Goal: Task Accomplishment & Management: Manage account settings

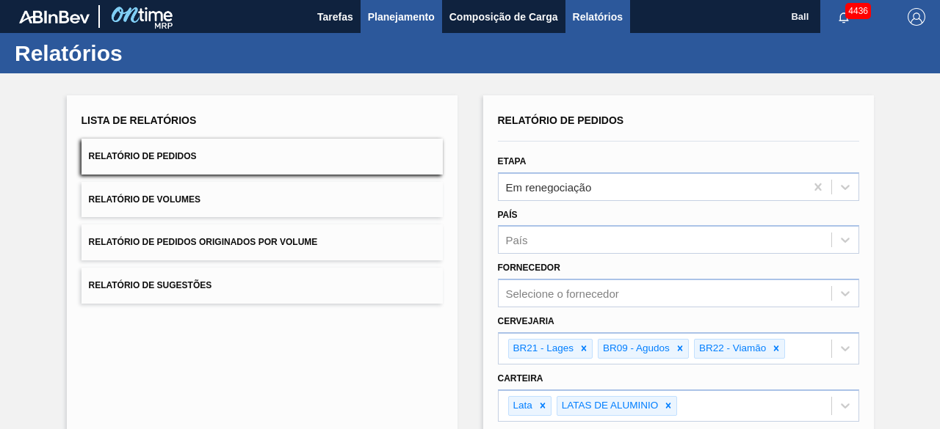
click at [392, 18] on span "Planejamento" at bounding box center [401, 17] width 67 height 18
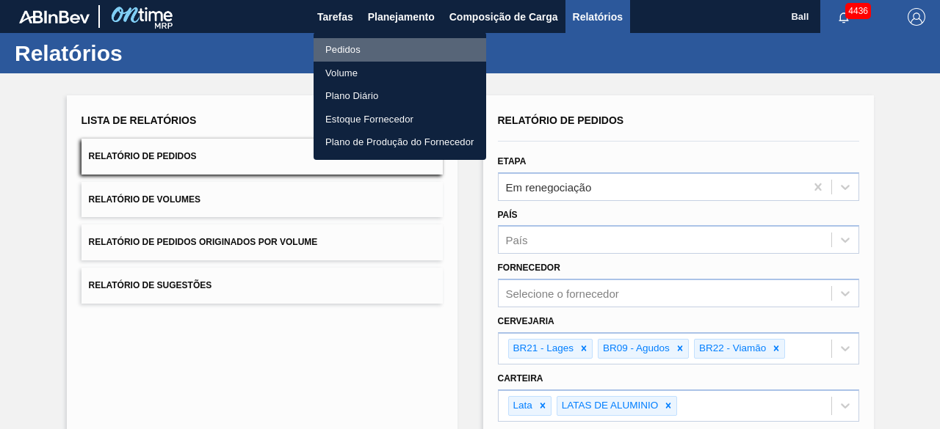
click at [371, 47] on li "Pedidos" at bounding box center [399, 49] width 172 height 23
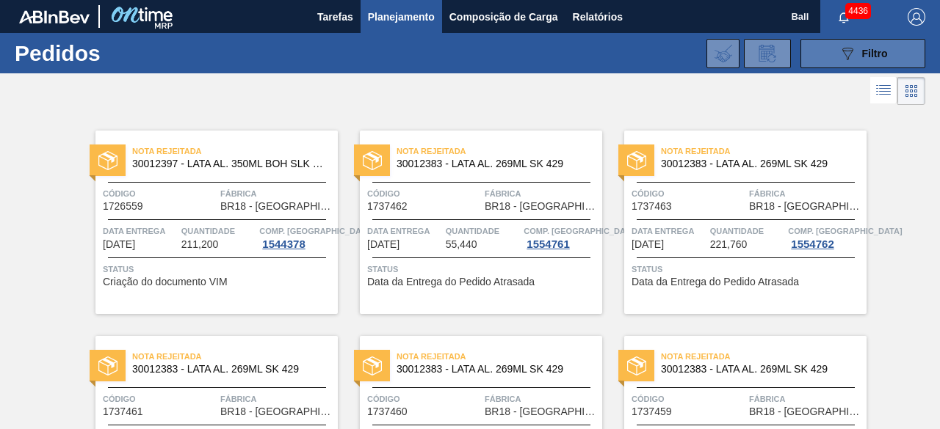
click at [838, 48] on icon "089F7B8B-B2A5-4AFE-B5C0-19BA573D28AC" at bounding box center [847, 54] width 18 height 18
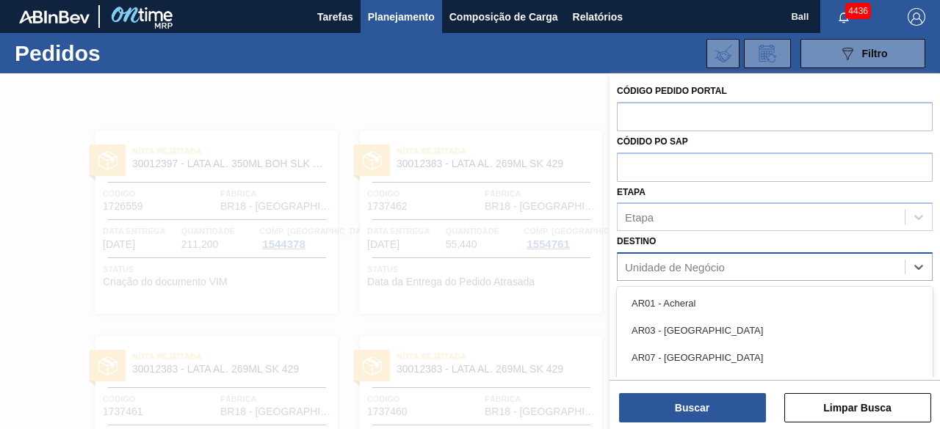
click at [707, 273] on div "Unidade de Negócio" at bounding box center [675, 267] width 100 height 12
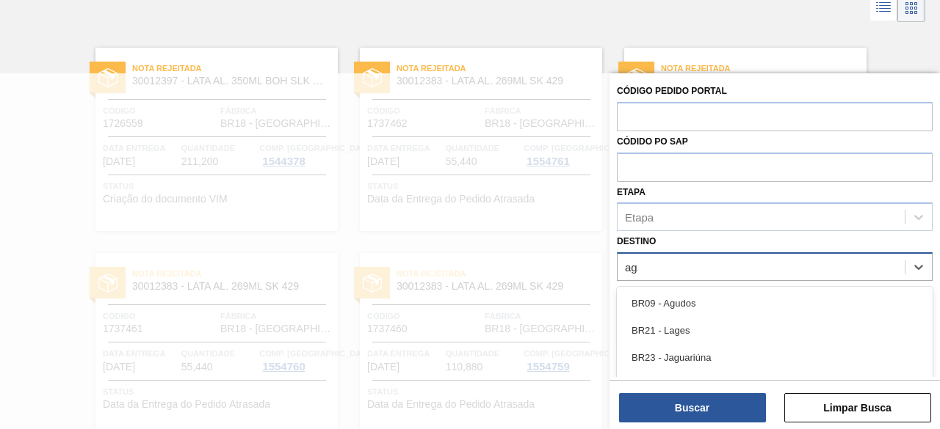
type input "agu"
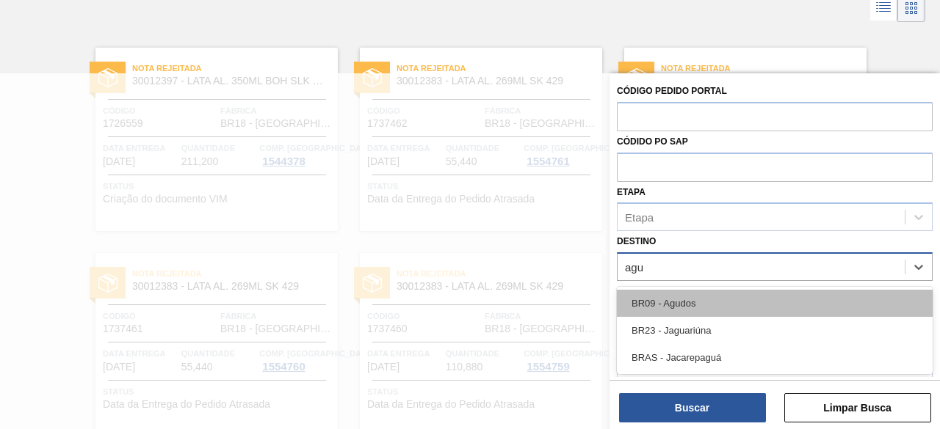
click at [678, 297] on div "BR09 - Agudos" at bounding box center [775, 303] width 316 height 27
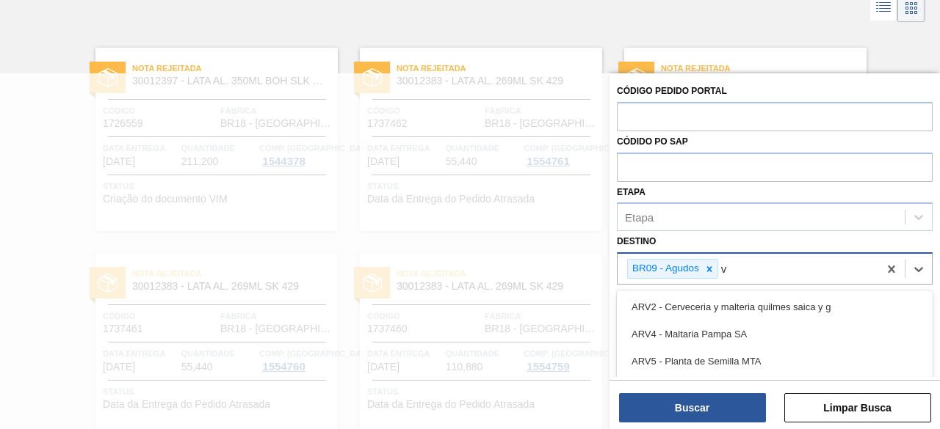
scroll to position [170, 0]
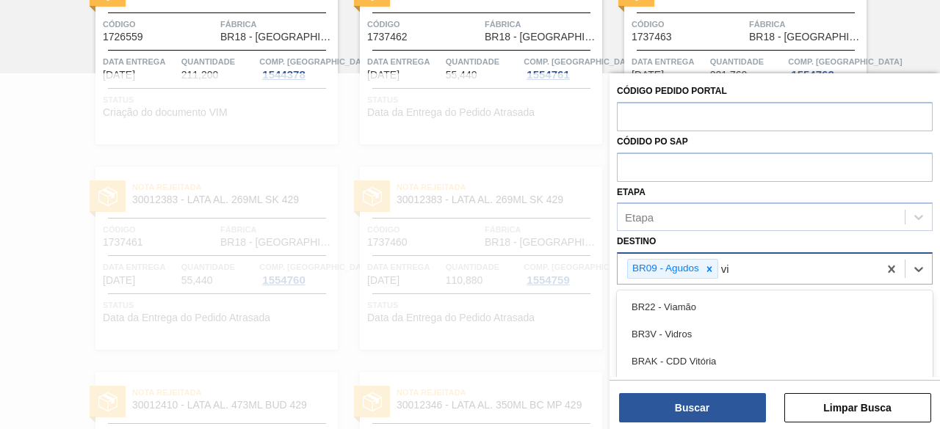
type input "via"
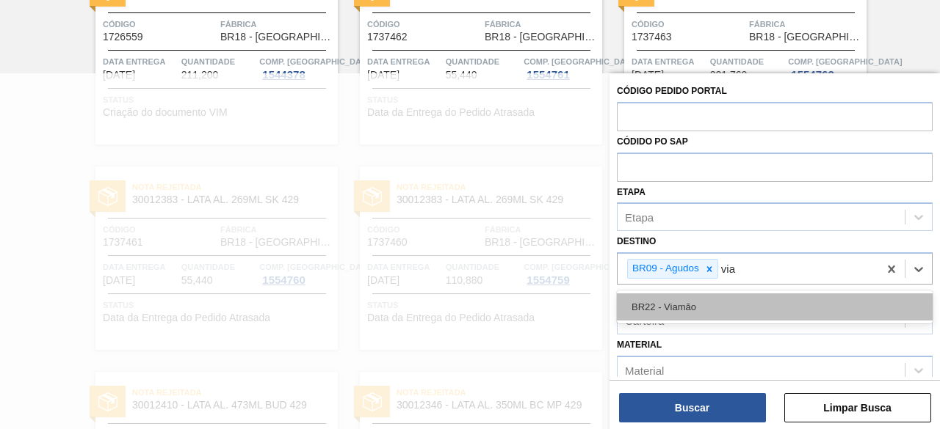
click at [683, 303] on div "BR22 - Viamão" at bounding box center [775, 307] width 316 height 27
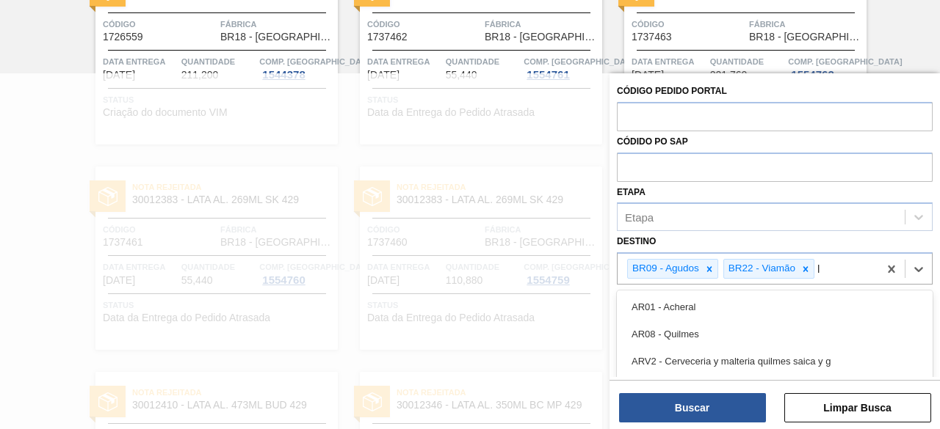
scroll to position [256, 0]
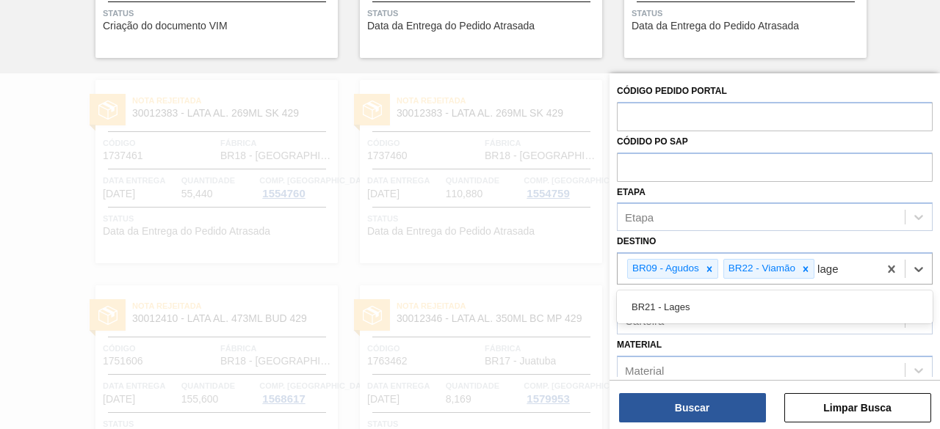
type input "lages"
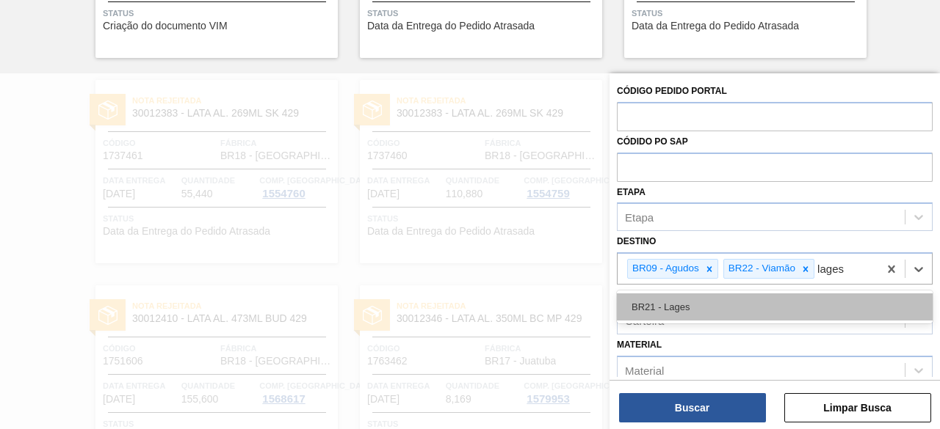
click at [681, 303] on div "BR21 - Lages" at bounding box center [775, 307] width 316 height 27
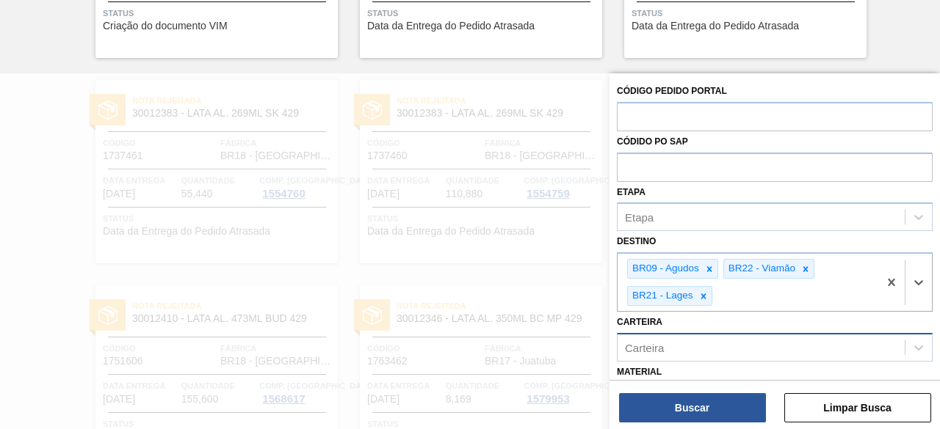
scroll to position [147, 0]
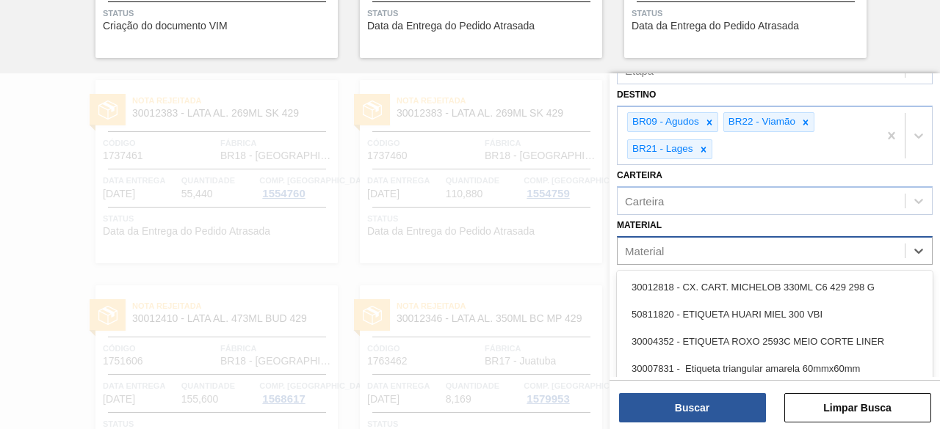
click at [669, 255] on div "Material" at bounding box center [760, 250] width 287 height 21
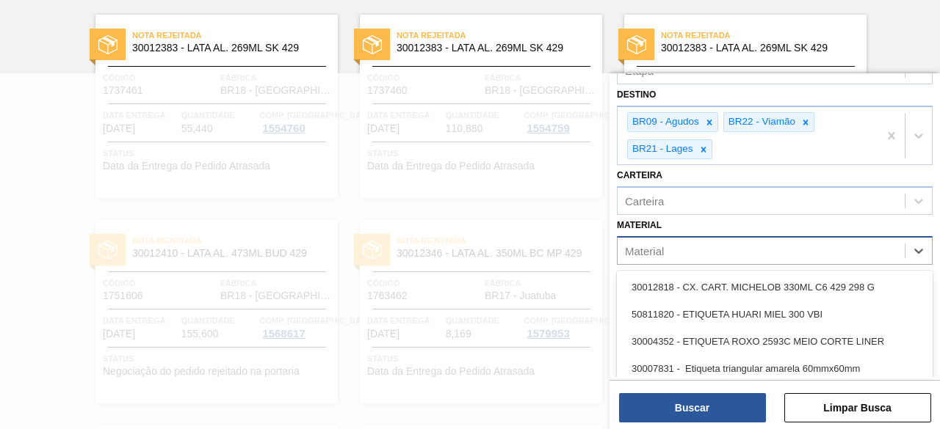
click at [669, 253] on div "Material" at bounding box center [760, 250] width 287 height 21
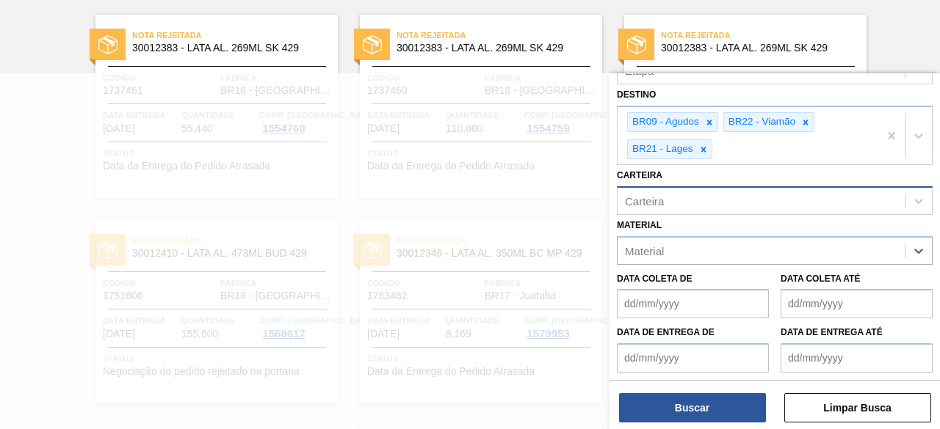
click at [669, 205] on div "Carteira" at bounding box center [760, 200] width 287 height 21
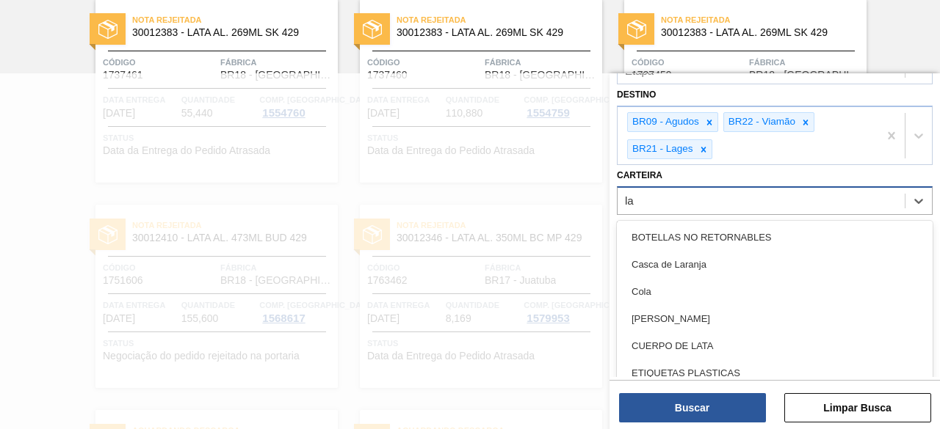
type input "lat"
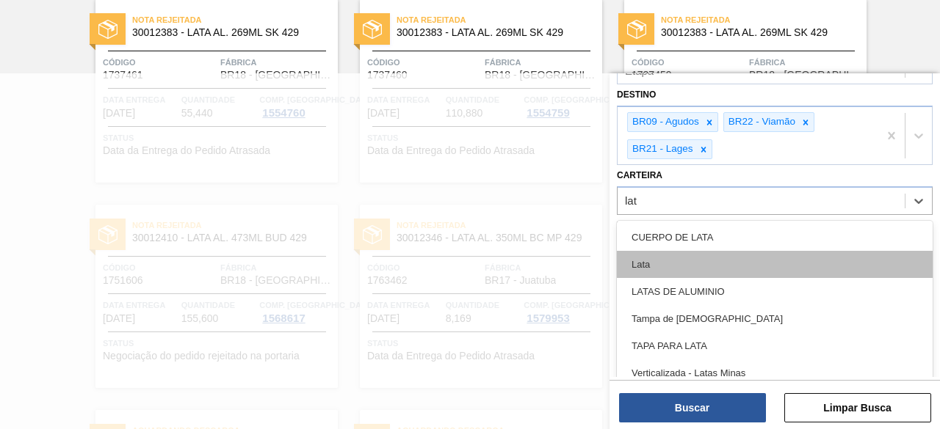
click at [662, 258] on div "Lata" at bounding box center [775, 264] width 316 height 27
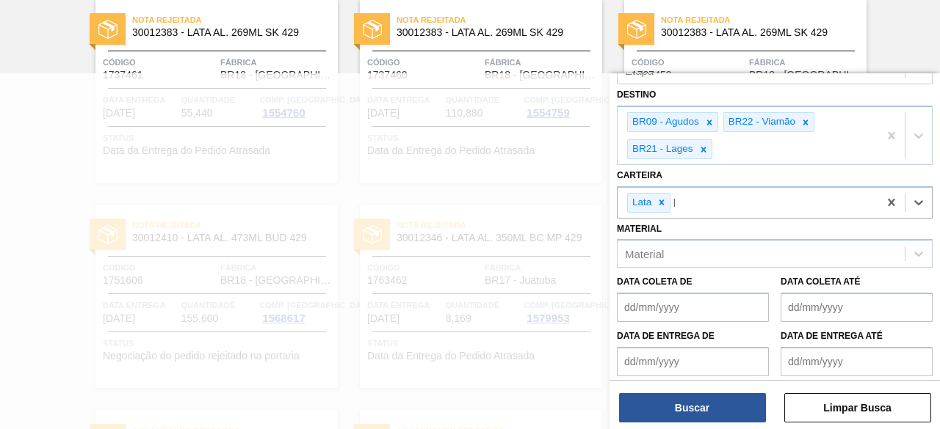
scroll to position [356, 0]
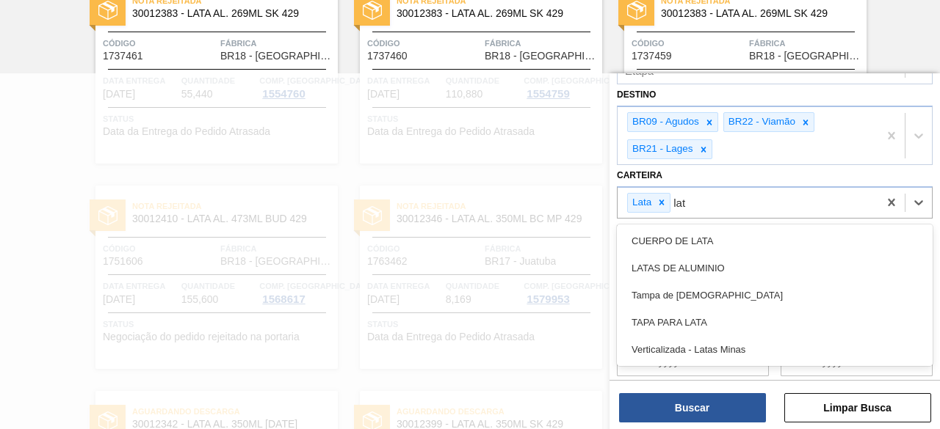
type input "lata"
click at [662, 258] on div "LATAS DE ALUMINIO" at bounding box center [775, 268] width 316 height 27
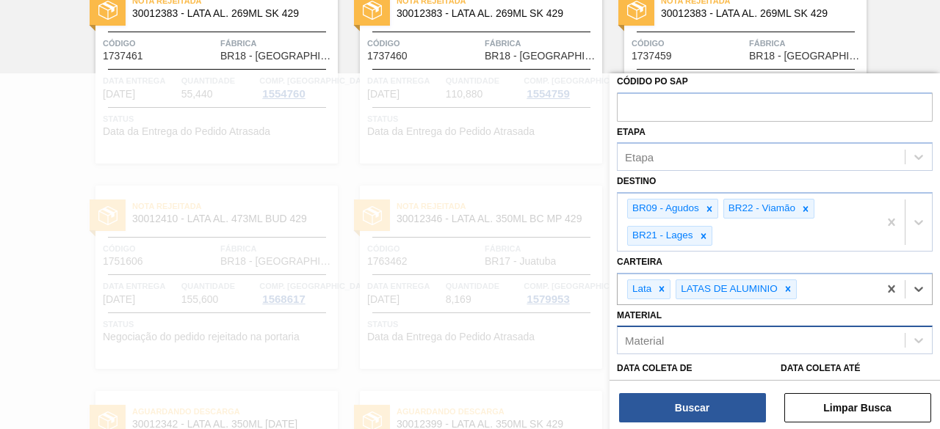
scroll to position [0, 0]
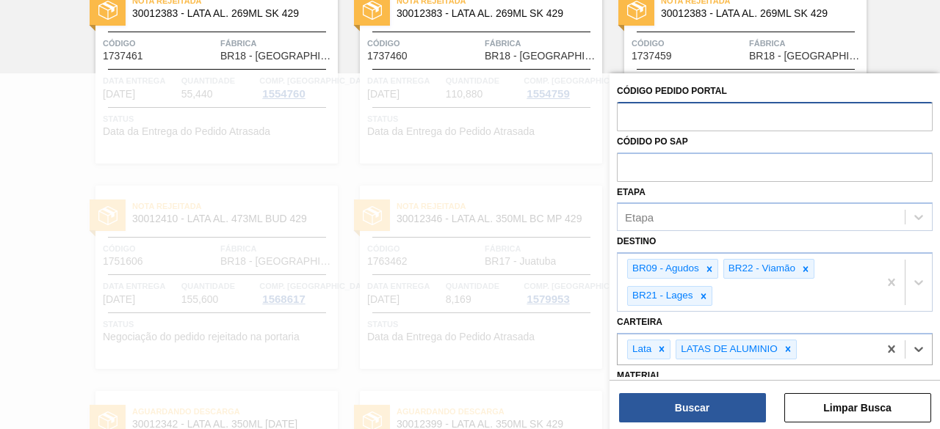
click at [693, 115] on input "text" at bounding box center [775, 116] width 316 height 28
paste input "text"
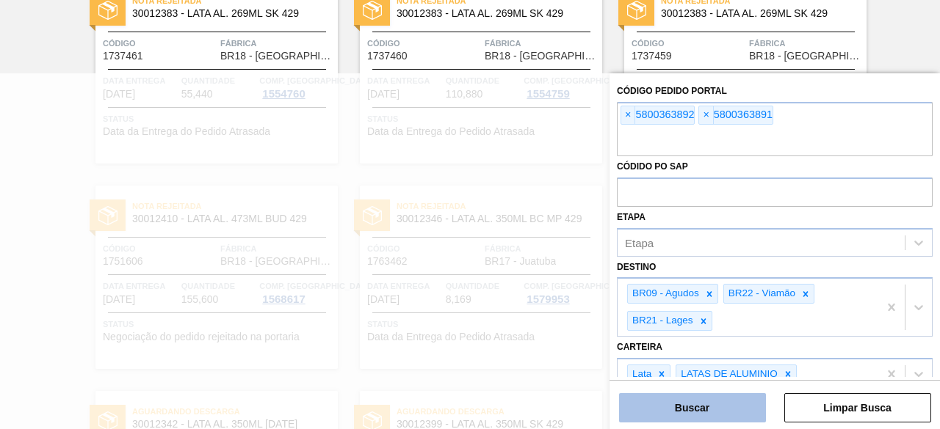
click at [730, 401] on button "Buscar" at bounding box center [692, 407] width 147 height 29
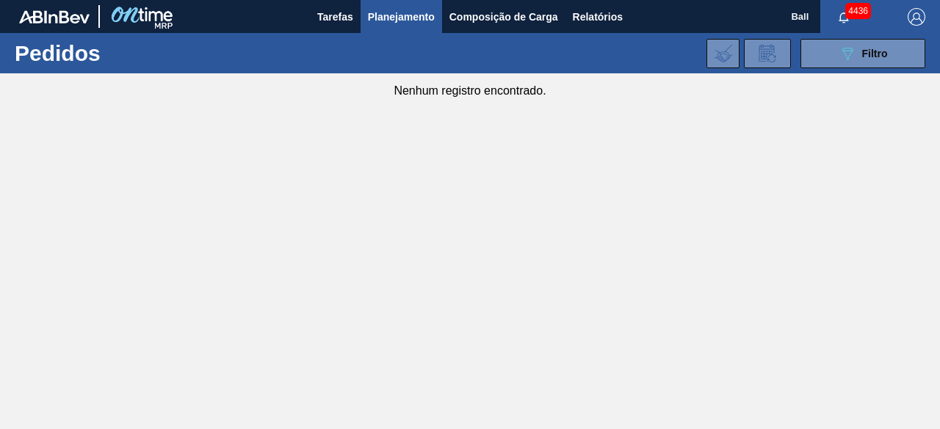
click at [417, 27] on button "Planejamento" at bounding box center [400, 16] width 81 height 33
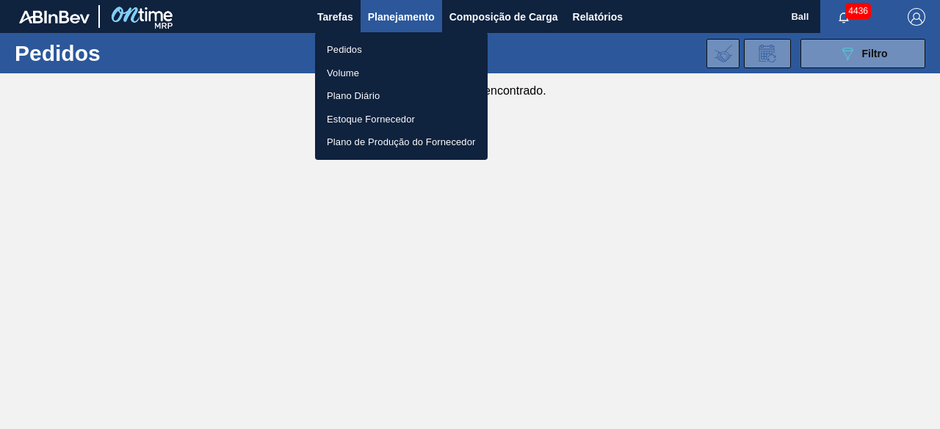
drag, startPoint x: 860, startPoint y: 39, endPoint x: 853, endPoint y: 59, distance: 21.1
click at [860, 39] on div at bounding box center [470, 214] width 940 height 429
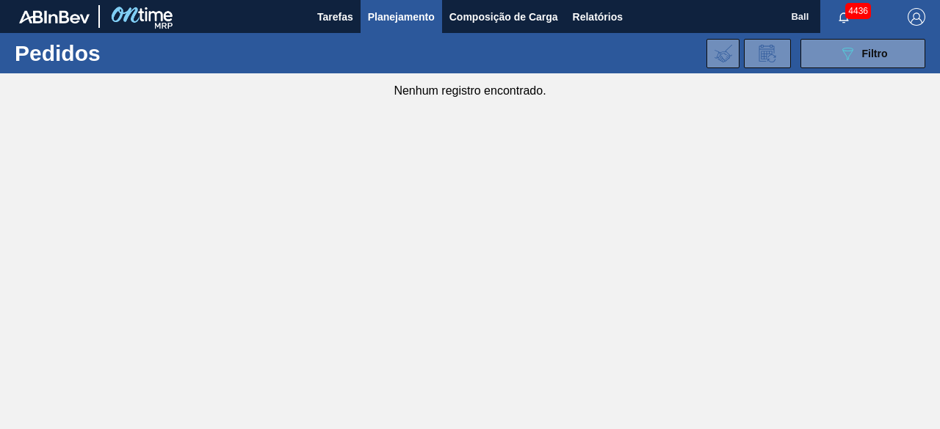
click at [852, 0] on body "Tarefas Planejamento Composição de Carga Relatórios Ball 4436 Marcar todas como…" at bounding box center [470, 0] width 940 height 0
click at [846, 46] on icon "089F7B8B-B2A5-4AFE-B5C0-19BA573D28AC" at bounding box center [847, 54] width 18 height 18
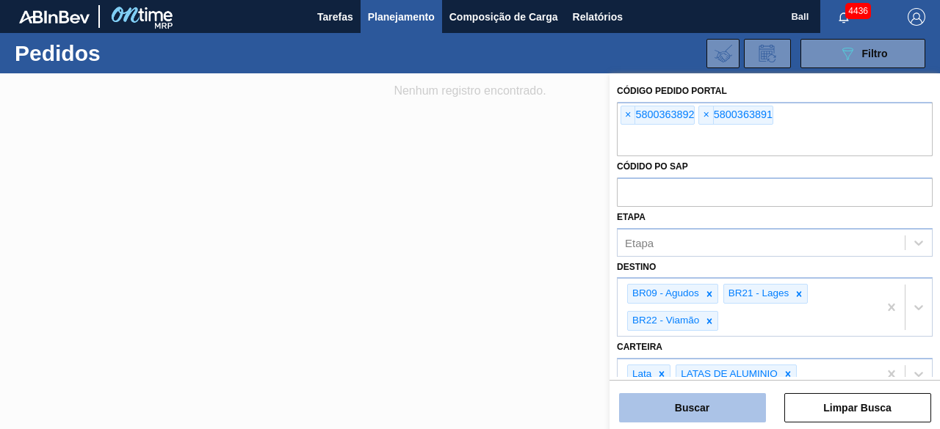
click at [728, 408] on button "Buscar" at bounding box center [692, 407] width 147 height 29
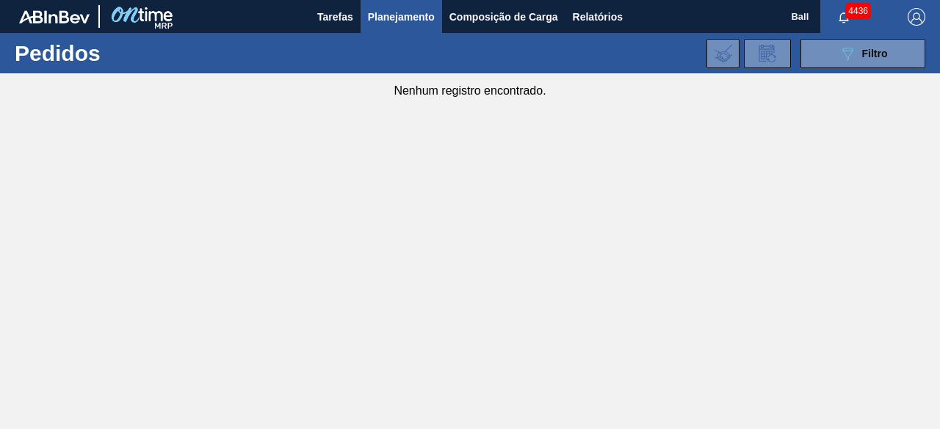
click at [921, 12] on img "button" at bounding box center [916, 17] width 18 height 18
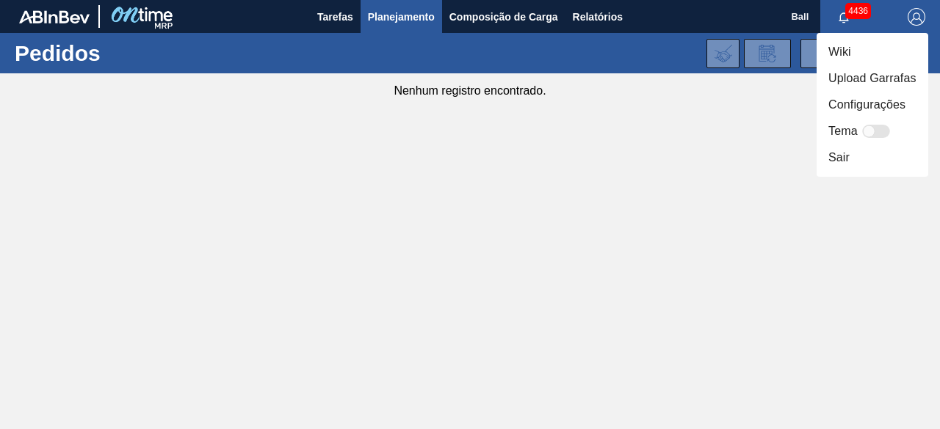
click at [845, 162] on li "Sair" at bounding box center [872, 158] width 112 height 26
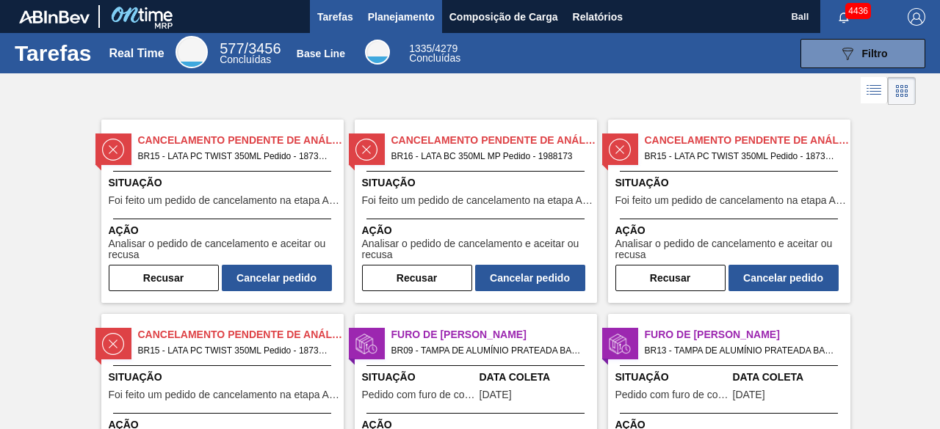
click at [405, 21] on span "Planejamento" at bounding box center [401, 17] width 67 height 18
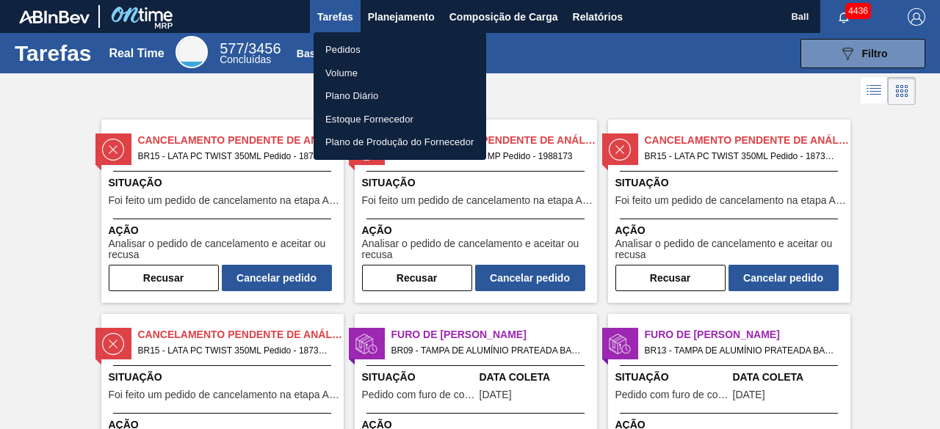
click at [360, 50] on li "Pedidos" at bounding box center [399, 49] width 172 height 23
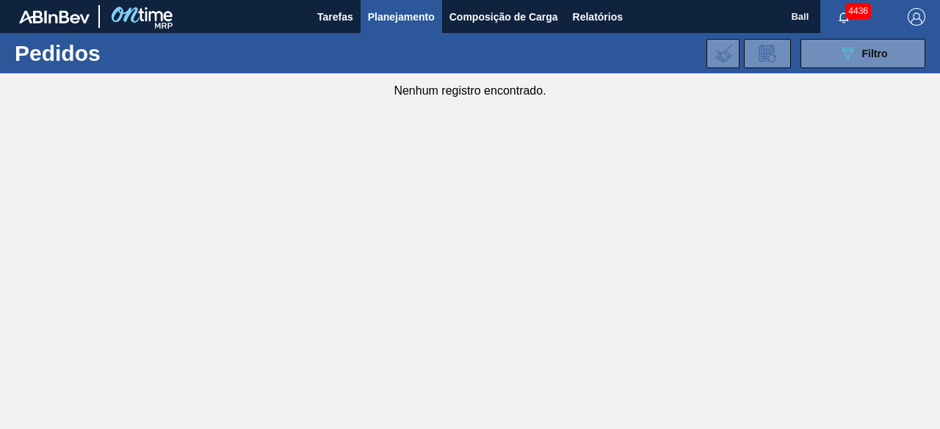
click at [863, 37] on div "089F7B8B-B2A5-4AFE-B5C0-19BA573D28AC Filtro Código Pedido Portal × 5800363892 ×…" at bounding box center [574, 54] width 715 height 44
click at [848, 67] on button "089F7B8B-B2A5-4AFE-B5C0-19BA573D28AC Filtro" at bounding box center [862, 53] width 125 height 29
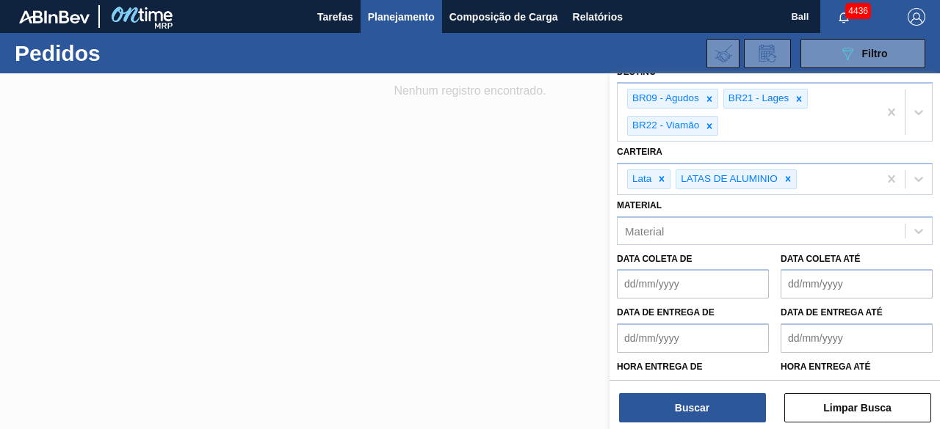
scroll to position [220, 0]
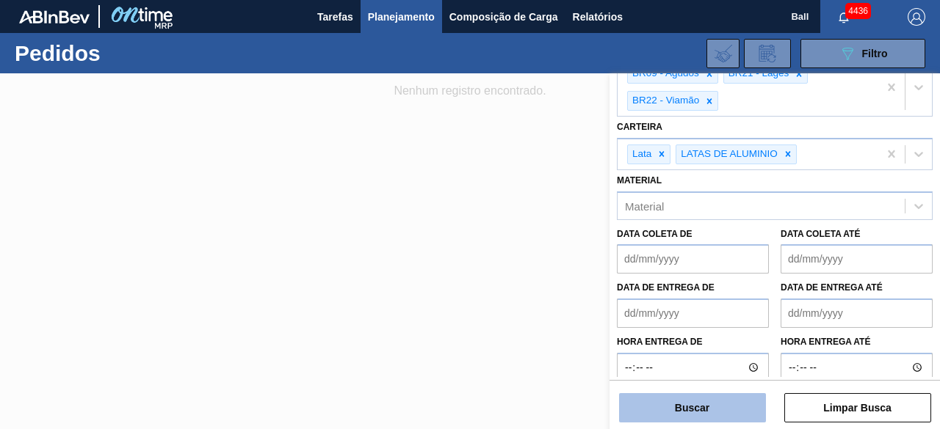
click at [705, 407] on button "Buscar" at bounding box center [692, 407] width 147 height 29
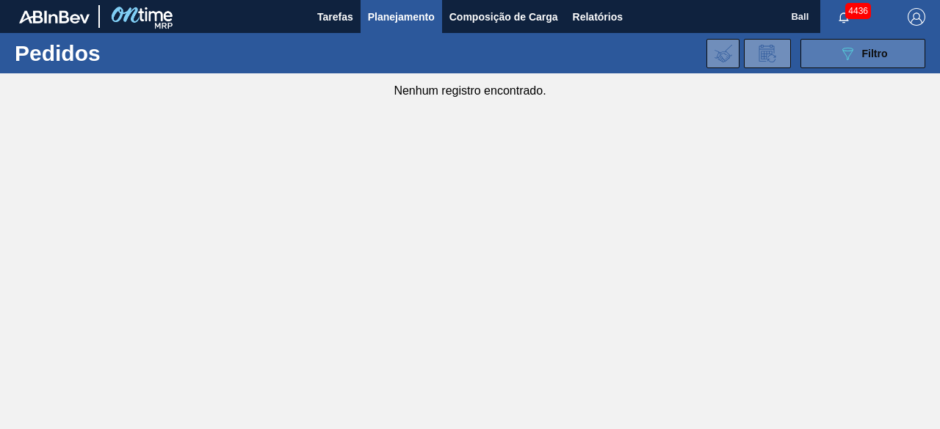
click at [843, 55] on icon "089F7B8B-B2A5-4AFE-B5C0-19BA573D28AC" at bounding box center [847, 54] width 18 height 18
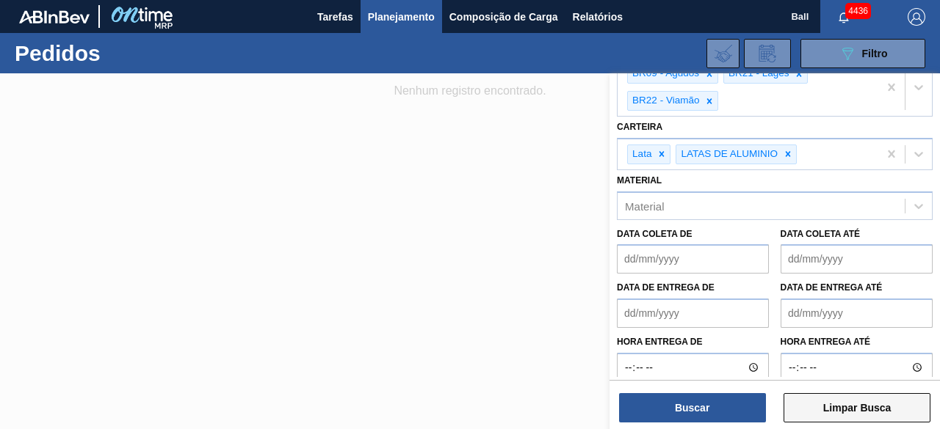
click at [837, 403] on button "Limpar Busca" at bounding box center [857, 407] width 147 height 29
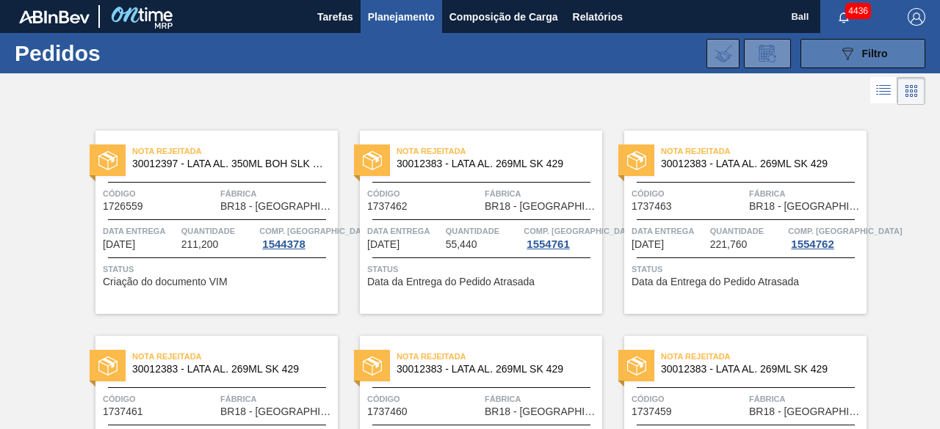
click at [849, 51] on icon "089F7B8B-B2A5-4AFE-B5C0-19BA573D28AC" at bounding box center [847, 54] width 18 height 18
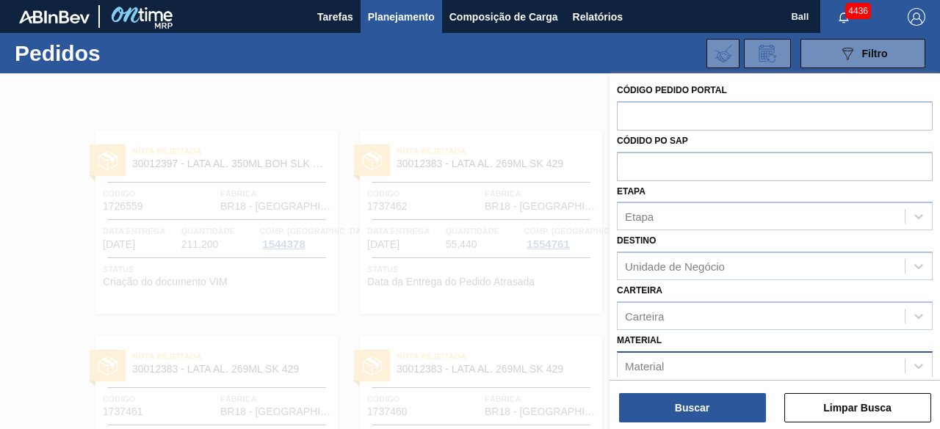
scroll to position [0, 0]
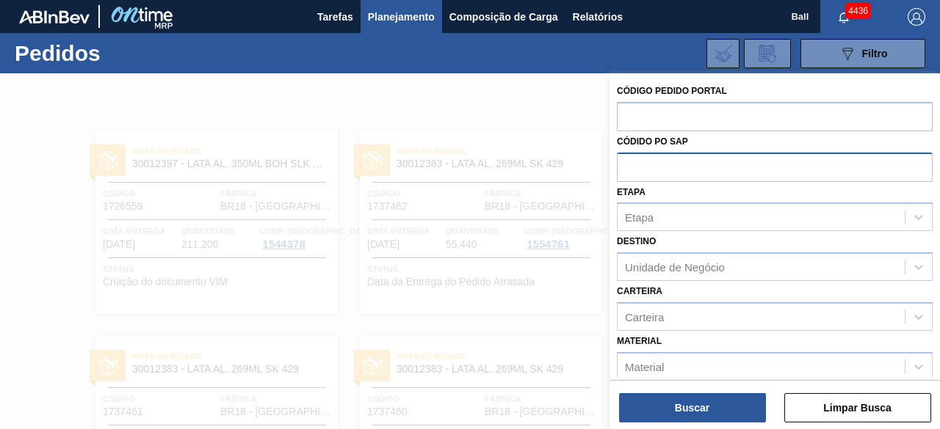
click at [654, 164] on input "text" at bounding box center [775, 167] width 316 height 28
paste input "text"
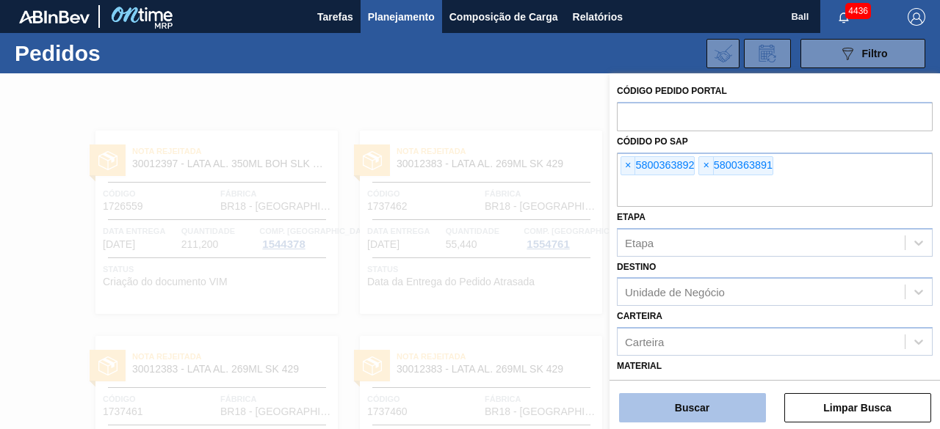
click at [680, 410] on button "Buscar" at bounding box center [692, 407] width 147 height 29
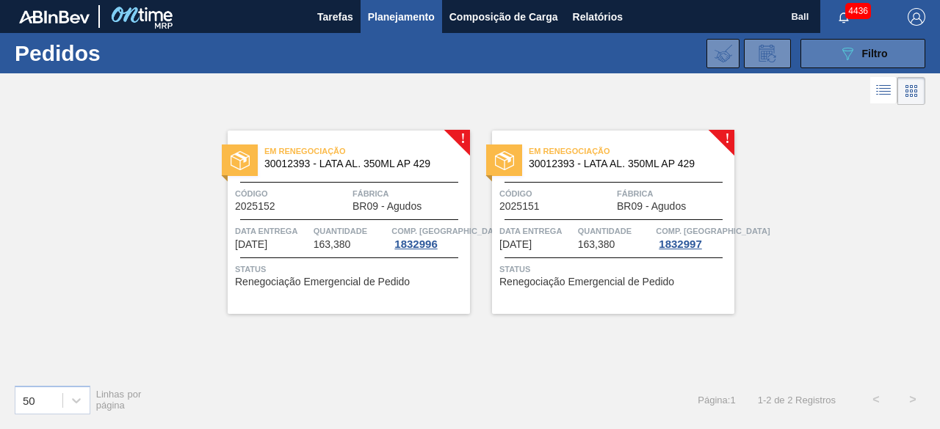
click at [843, 52] on icon at bounding box center [847, 54] width 11 height 12
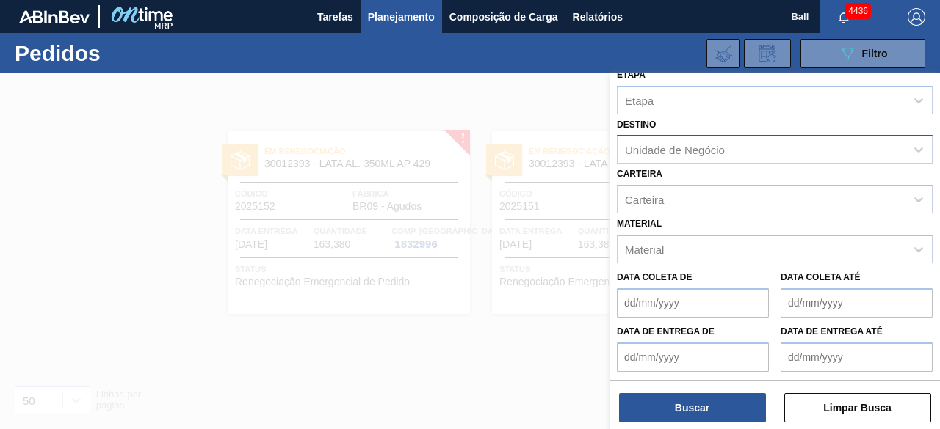
scroll to position [147, 0]
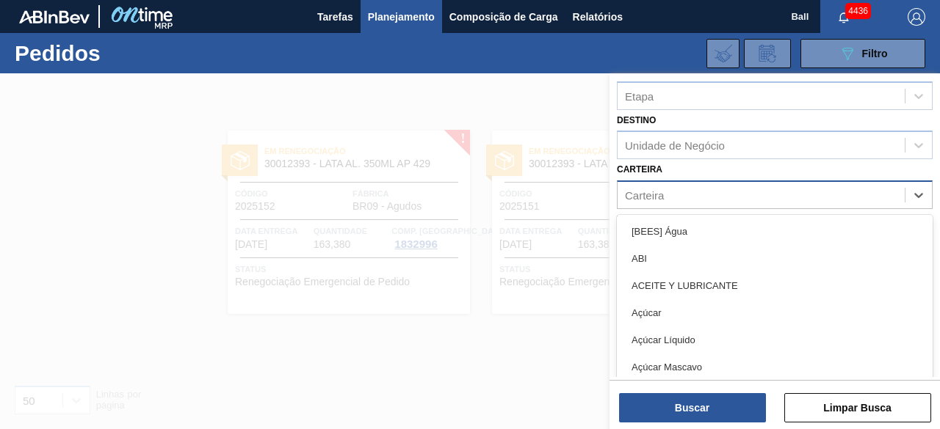
click at [658, 189] on div "Carteira" at bounding box center [644, 195] width 39 height 12
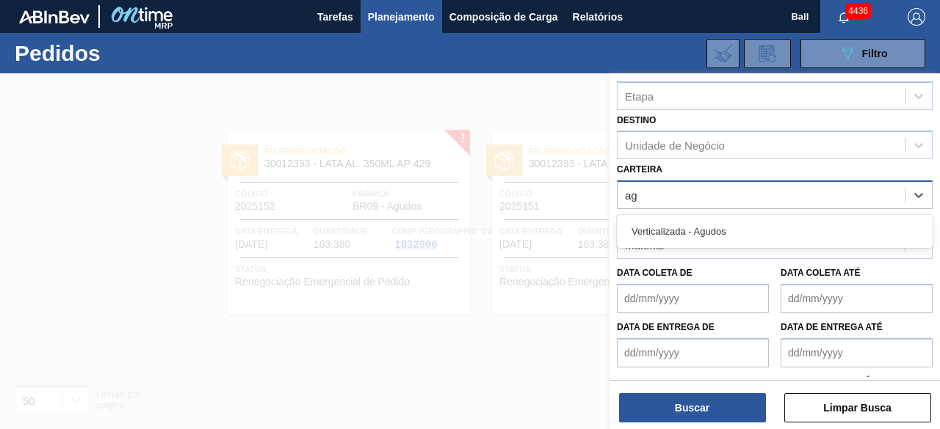
type input "a"
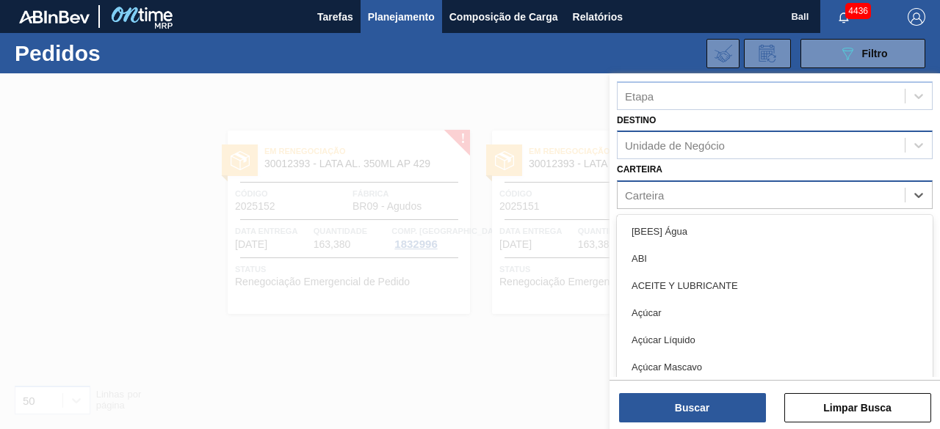
click at [677, 146] on div "Unidade de Negócio" at bounding box center [675, 145] width 100 height 12
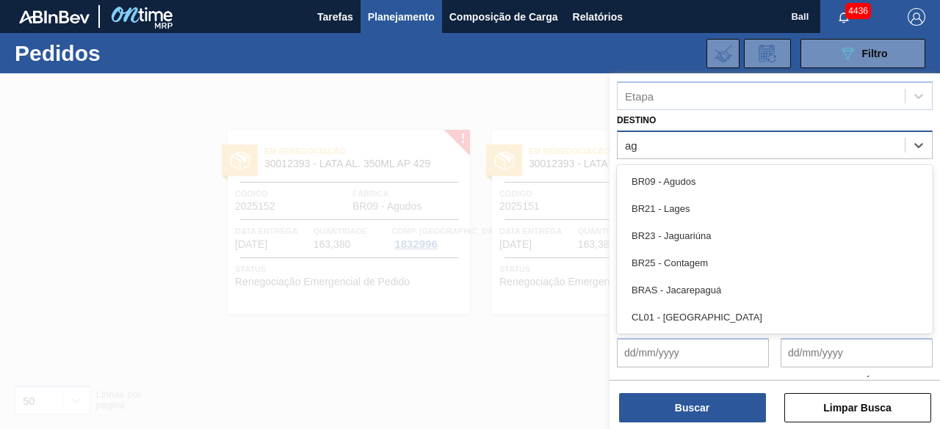
type input "agu"
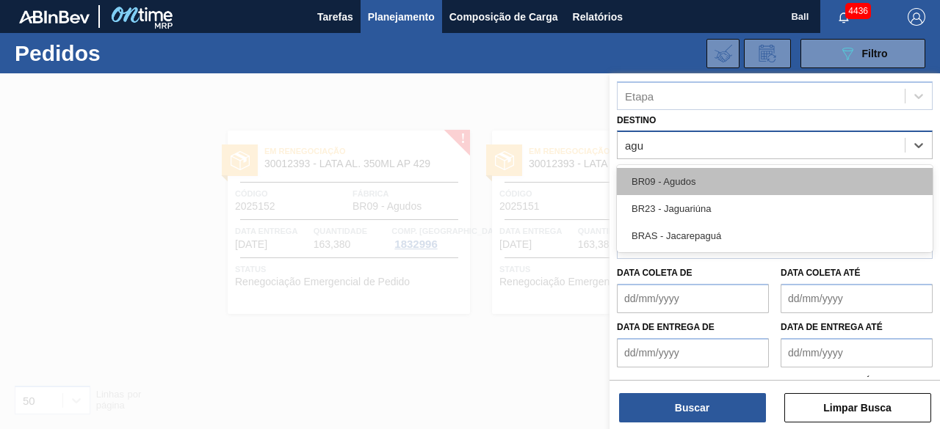
click at [679, 178] on div "BR09 - Agudos" at bounding box center [775, 181] width 316 height 27
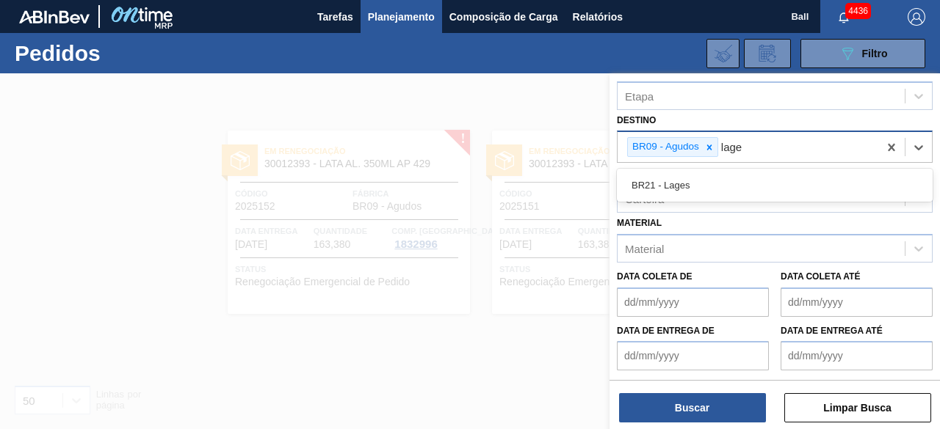
type input "lages"
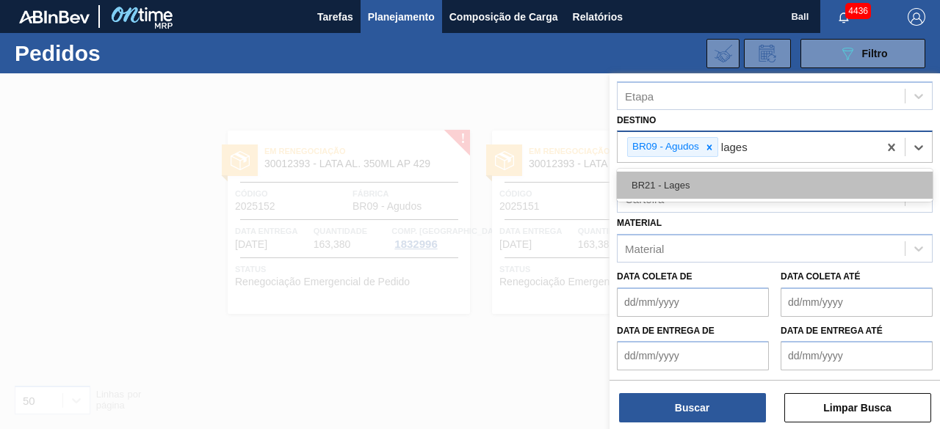
click at [733, 180] on div "BR21 - Lages" at bounding box center [775, 185] width 316 height 27
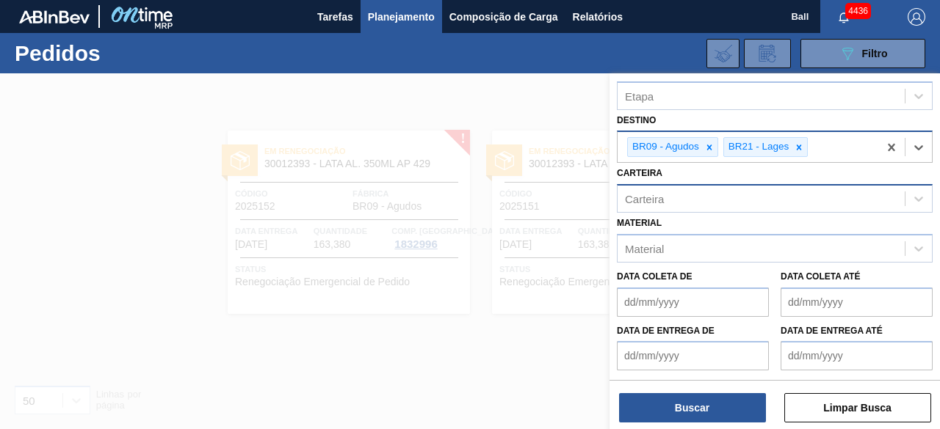
type input "b"
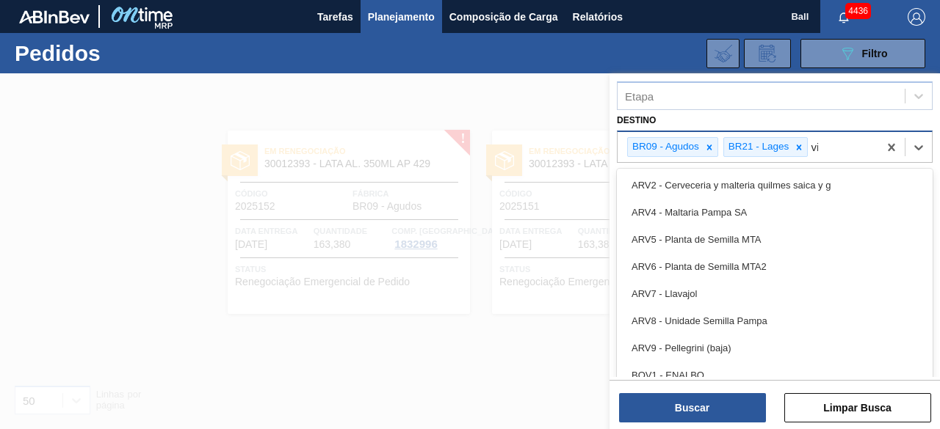
type input "via"
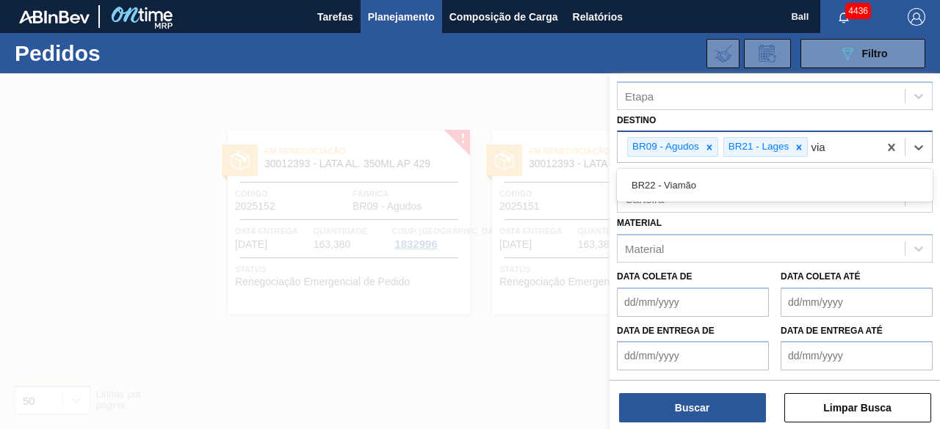
click at [802, 195] on div "BR22 - Viamão" at bounding box center [775, 185] width 316 height 27
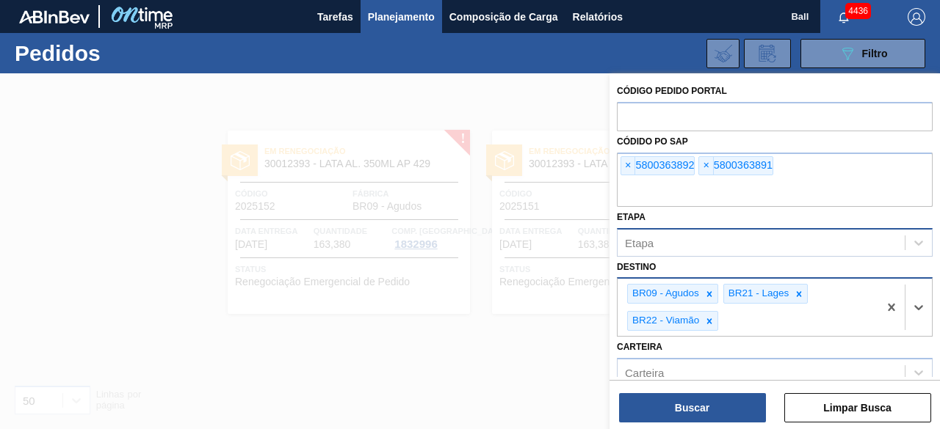
scroll to position [220, 0]
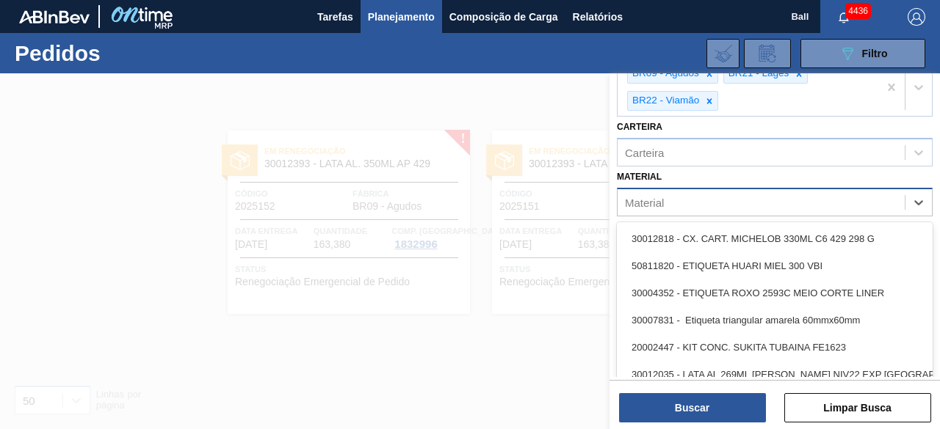
click at [665, 200] on div "Material" at bounding box center [760, 202] width 287 height 21
type input "l"
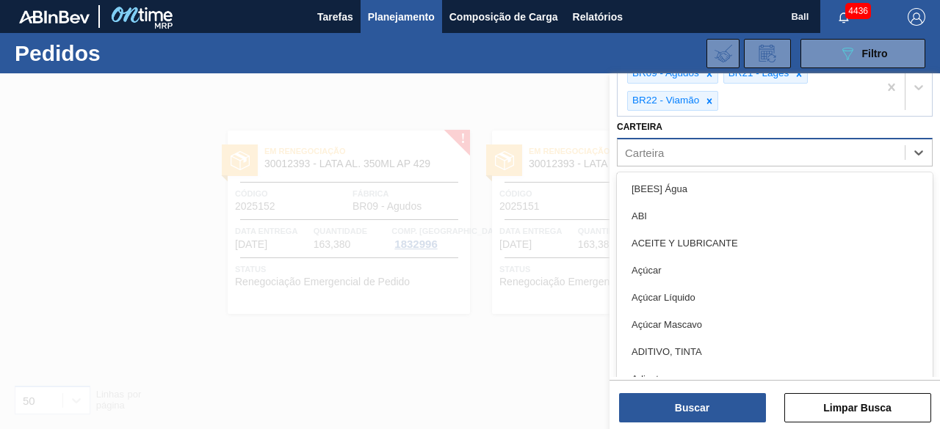
click at [710, 149] on div "Carteira" at bounding box center [760, 152] width 287 height 21
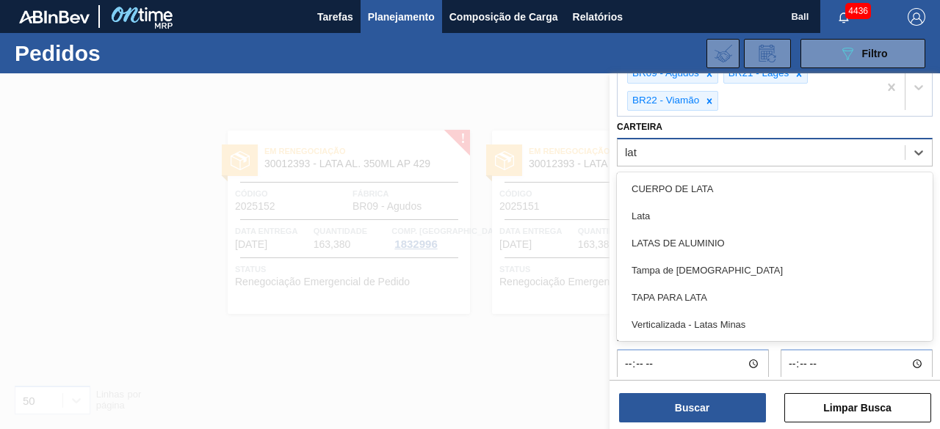
type input "lata"
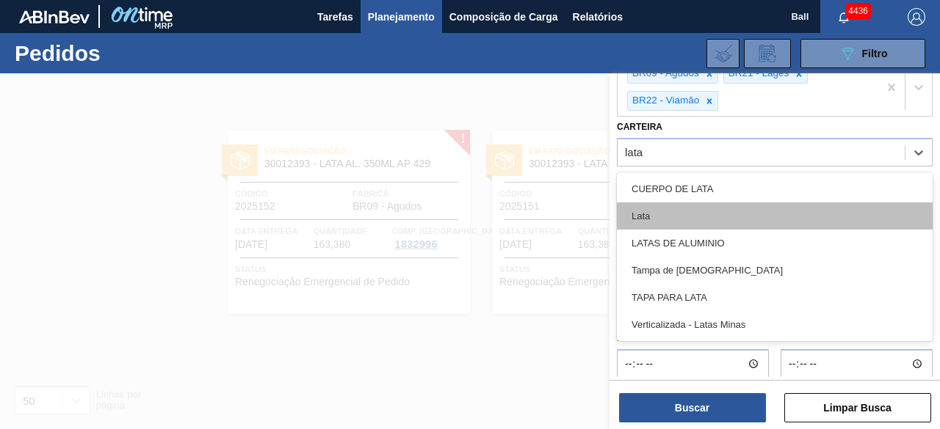
click at [681, 203] on div "Lata" at bounding box center [775, 216] width 316 height 27
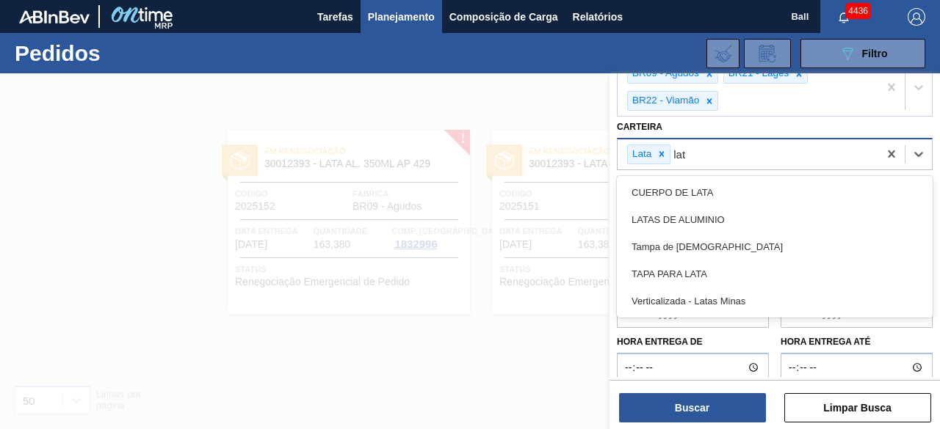
type input "lata"
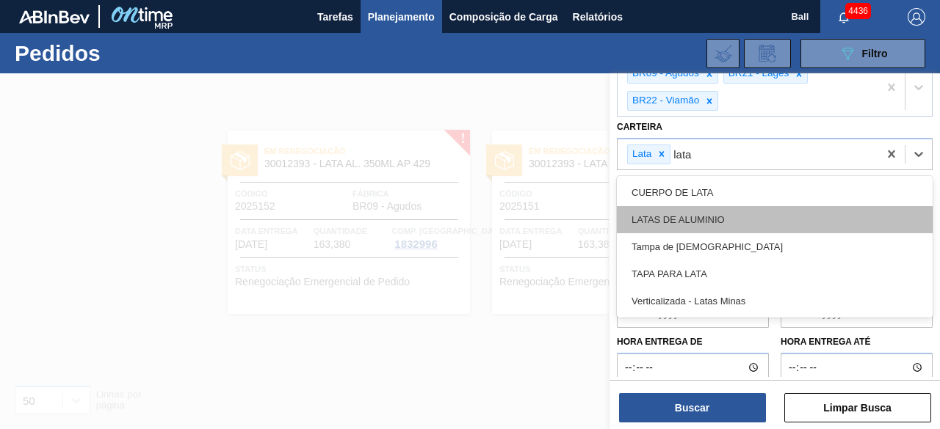
click at [699, 225] on div "LATAS DE ALUMINIO" at bounding box center [775, 219] width 316 height 27
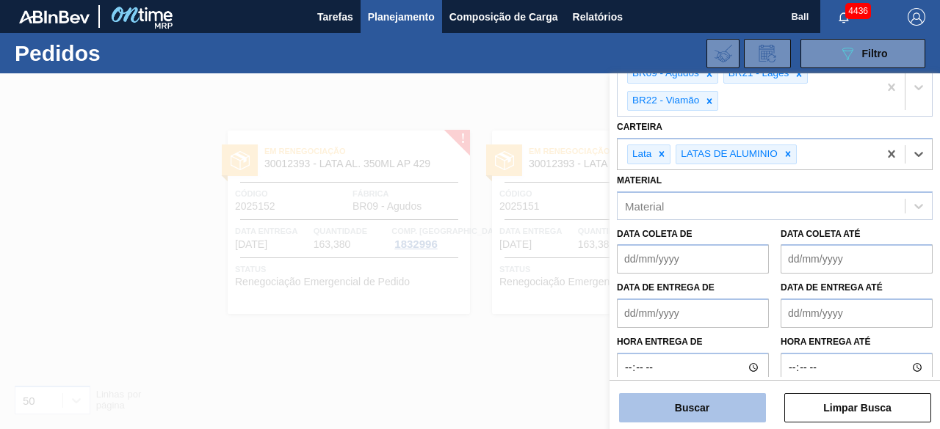
click at [699, 410] on button "Buscar" at bounding box center [692, 407] width 147 height 29
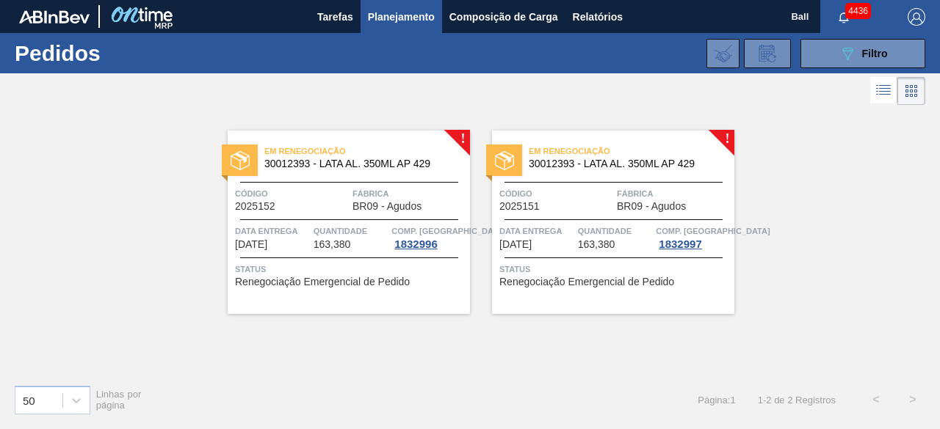
click at [332, 175] on div "Em renegociação 30012393 - LATA AL. 350ML AP 429 Código 2025152 Fábrica BR09 - …" at bounding box center [349, 223] width 242 height 184
click at [855, 52] on icon "089F7B8B-B2A5-4AFE-B5C0-19BA573D28AC" at bounding box center [847, 54] width 18 height 18
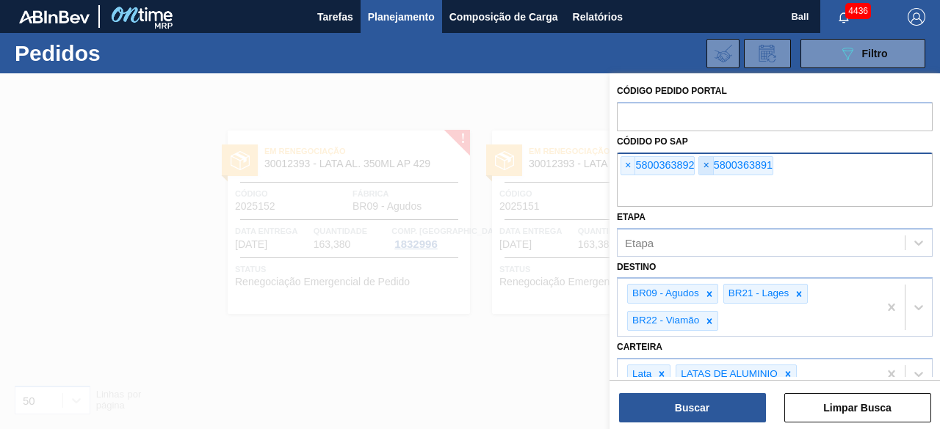
click at [705, 167] on span "×" at bounding box center [706, 166] width 14 height 18
click at [625, 164] on span "×" at bounding box center [628, 166] width 14 height 18
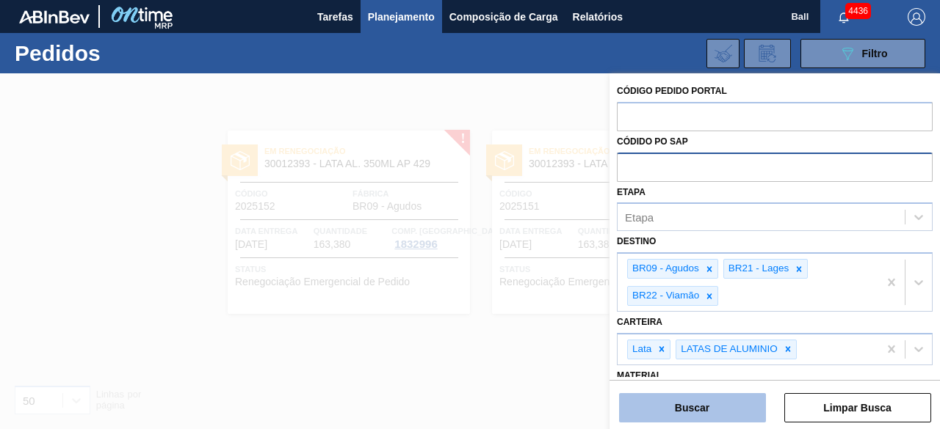
click at [737, 402] on button "Buscar" at bounding box center [692, 407] width 147 height 29
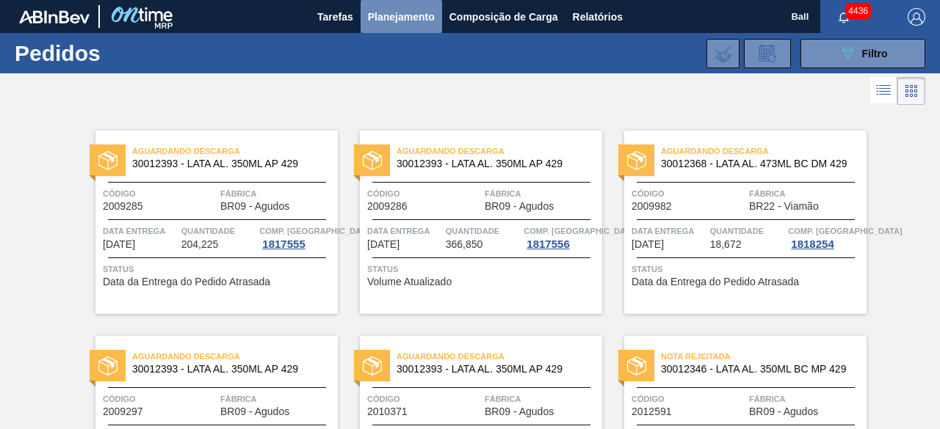
click at [393, 12] on span "Planejamento" at bounding box center [401, 17] width 67 height 18
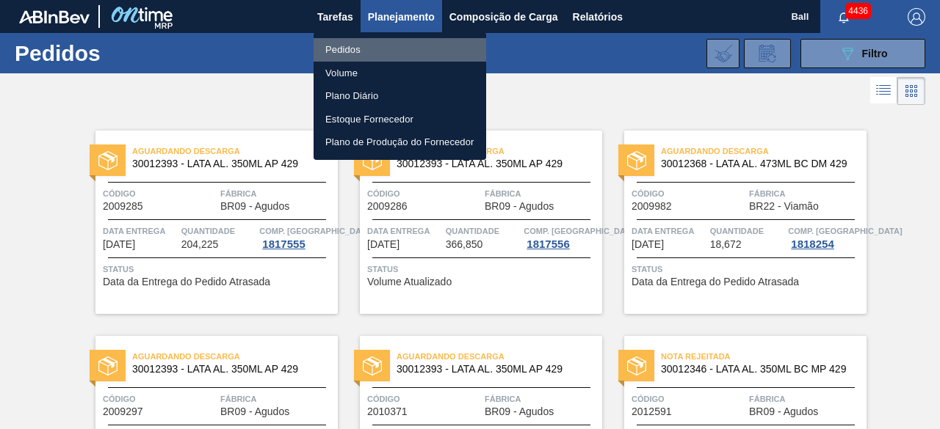
click at [377, 46] on li "Pedidos" at bounding box center [399, 49] width 172 height 23
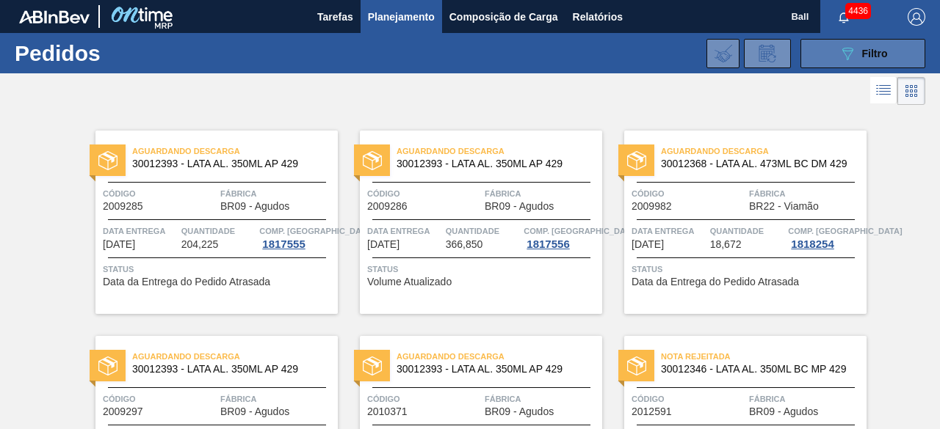
click at [879, 59] on span "Filtro" at bounding box center [875, 54] width 26 height 12
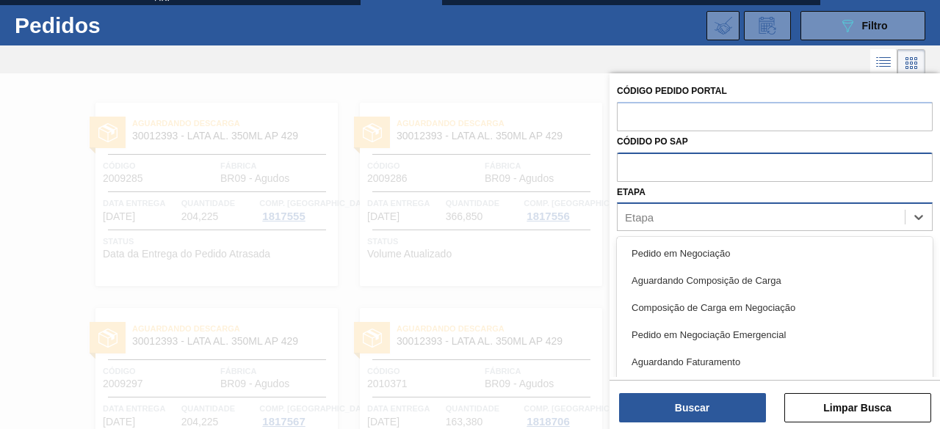
click at [746, 215] on div "Etapa" at bounding box center [760, 217] width 287 height 21
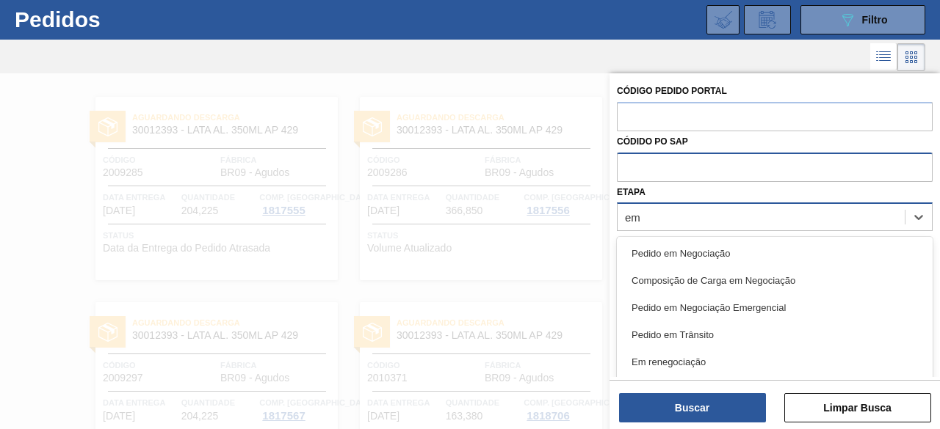
type input "em re"
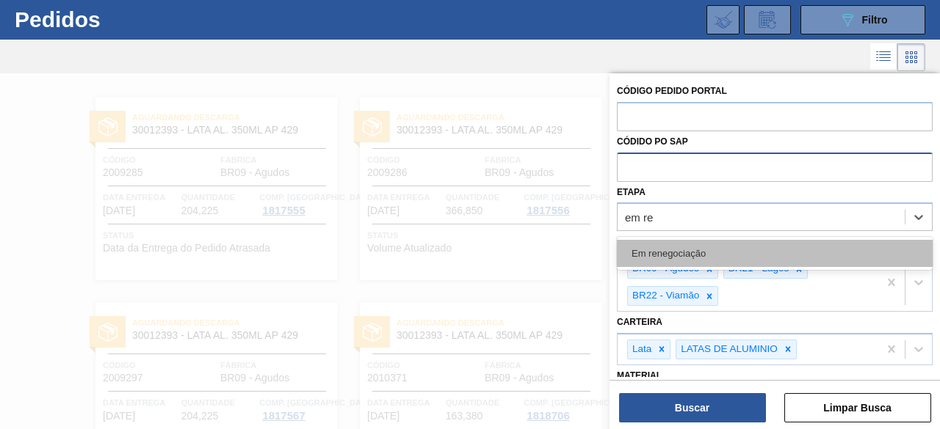
click at [733, 259] on div "Em renegociação" at bounding box center [775, 253] width 316 height 27
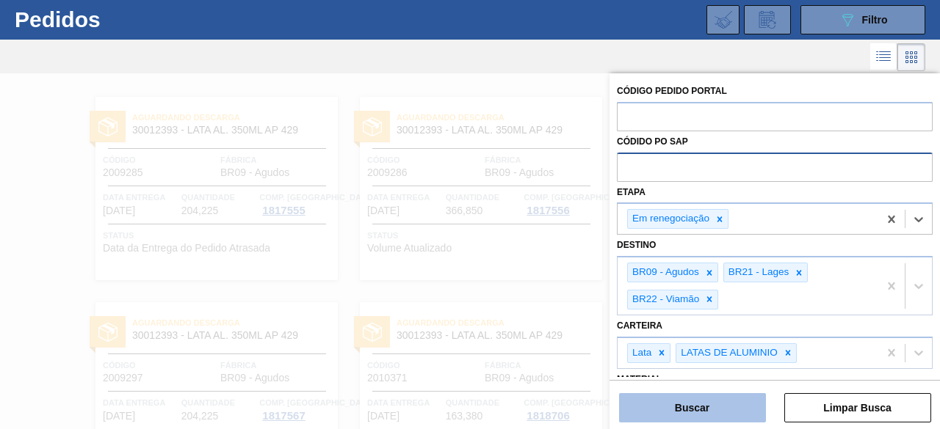
click at [716, 400] on button "Buscar" at bounding box center [692, 407] width 147 height 29
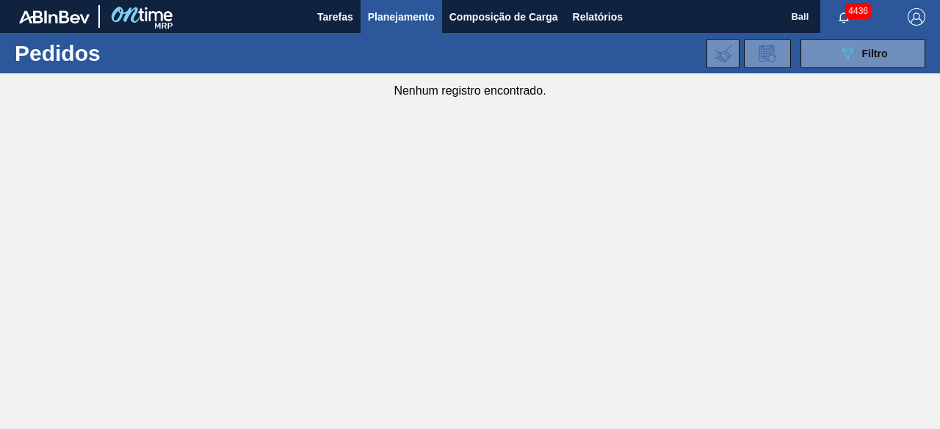
scroll to position [0, 0]
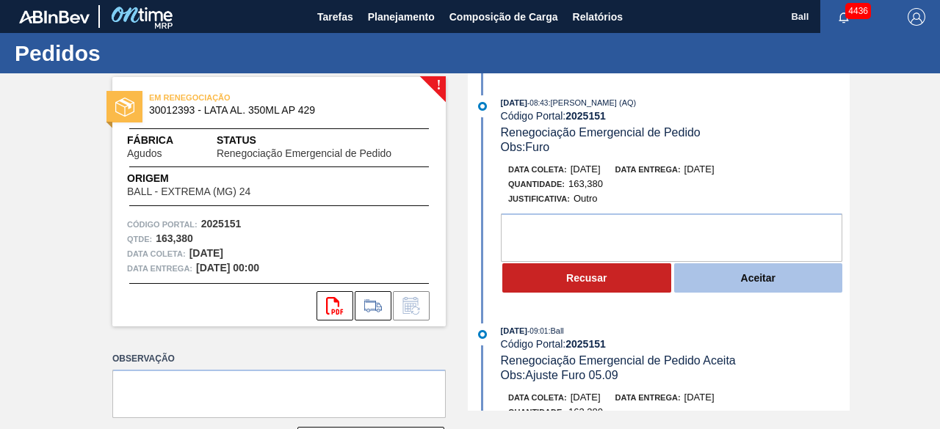
click at [748, 291] on button "Aceitar" at bounding box center [758, 278] width 169 height 29
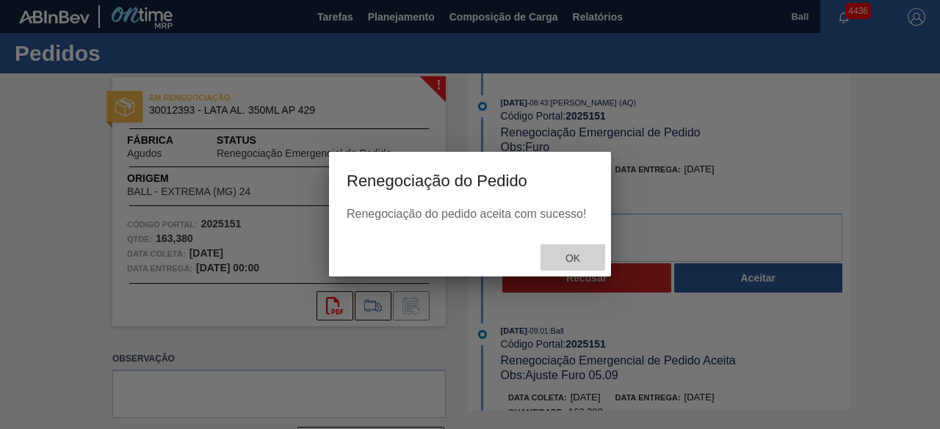
click at [580, 265] on div "Ok" at bounding box center [572, 257] width 65 height 27
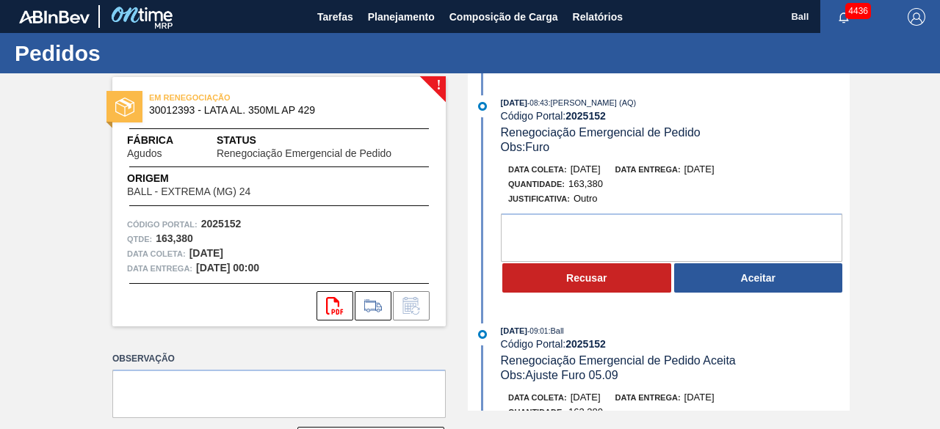
click at [780, 286] on button "Aceitar" at bounding box center [758, 278] width 169 height 29
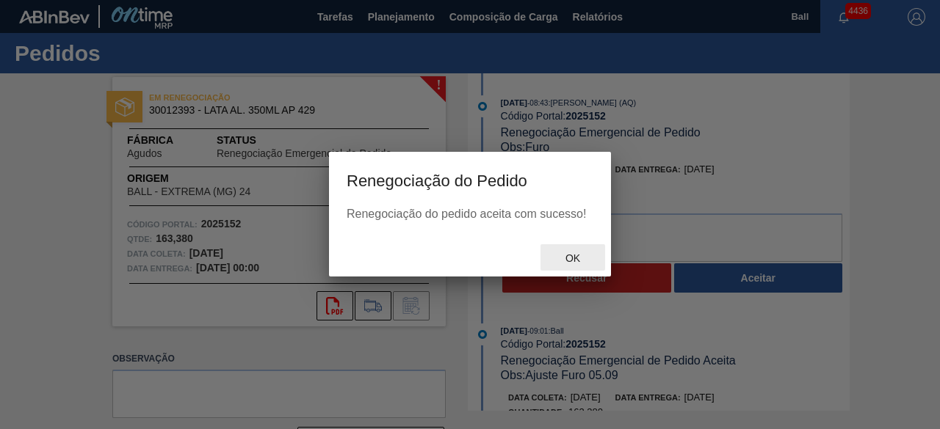
click at [569, 259] on span "Ok" at bounding box center [572, 259] width 38 height 12
